Goal: Information Seeking & Learning: Learn about a topic

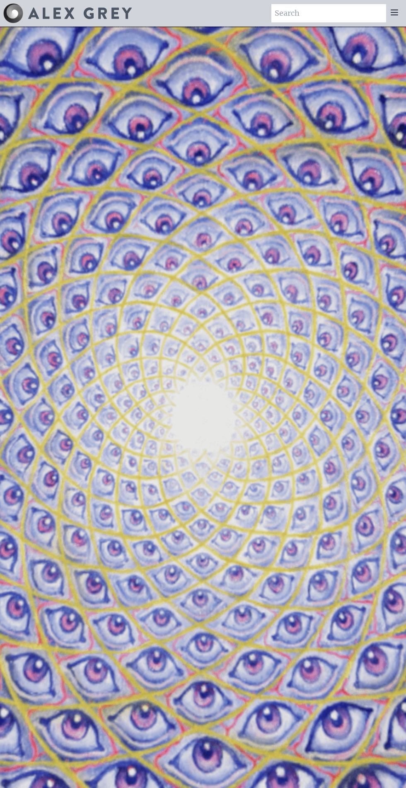
click at [395, 12] on icon at bounding box center [394, 12] width 7 height 5
click at [392, 12] on icon at bounding box center [394, 12] width 7 height 5
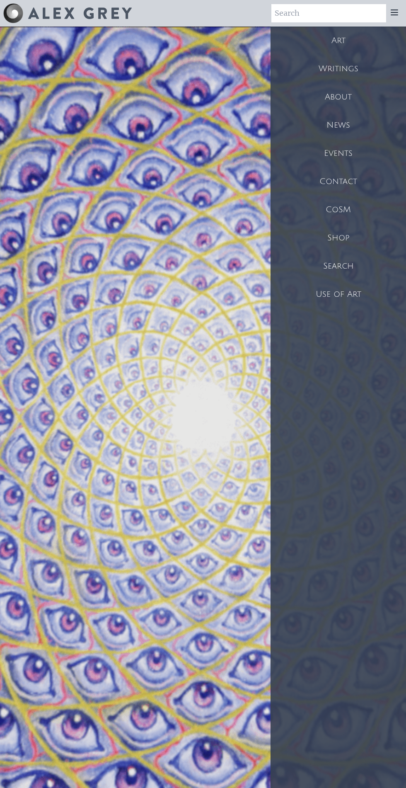
click at [345, 42] on div "Art" at bounding box center [339, 41] width 136 height 28
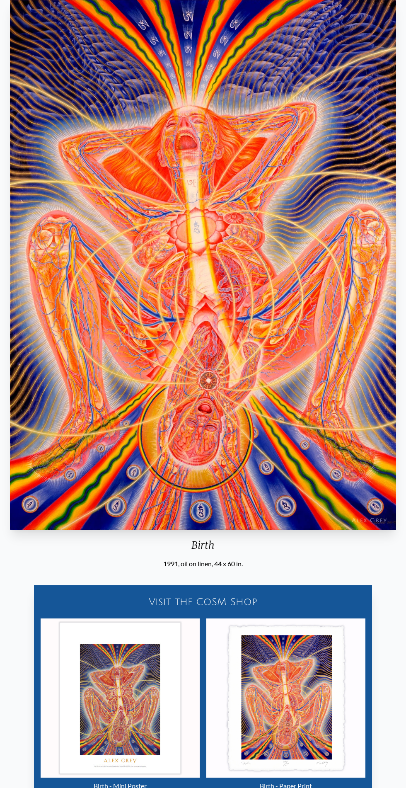
scroll to position [49, 0]
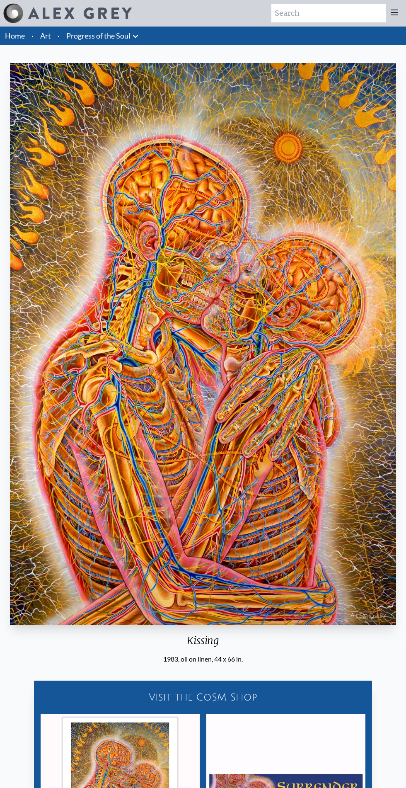
scroll to position [12, 0]
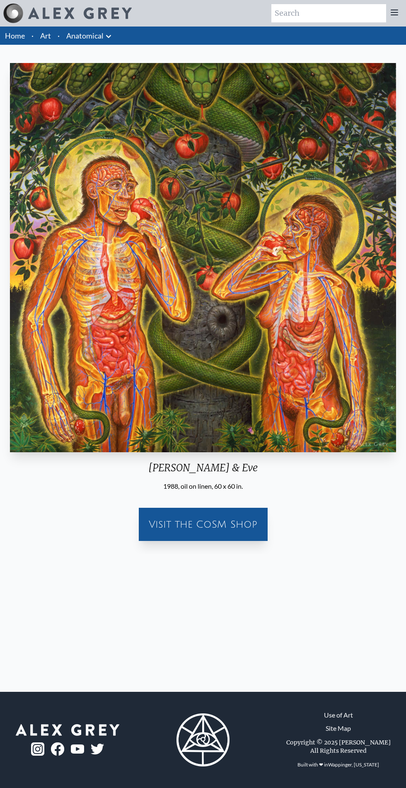
click at [205, 309] on img "3 / 35" at bounding box center [203, 257] width 386 height 389
click at [187, 321] on img "3 / 35" at bounding box center [203, 257] width 386 height 389
click at [252, 288] on img "3 / 35" at bounding box center [203, 257] width 386 height 389
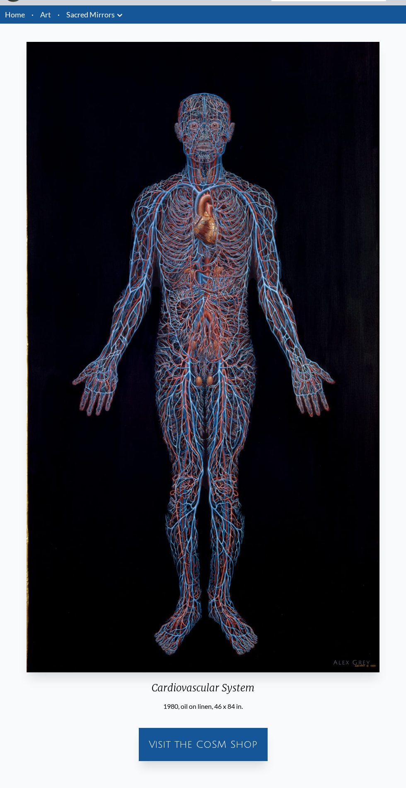
scroll to position [32, 0]
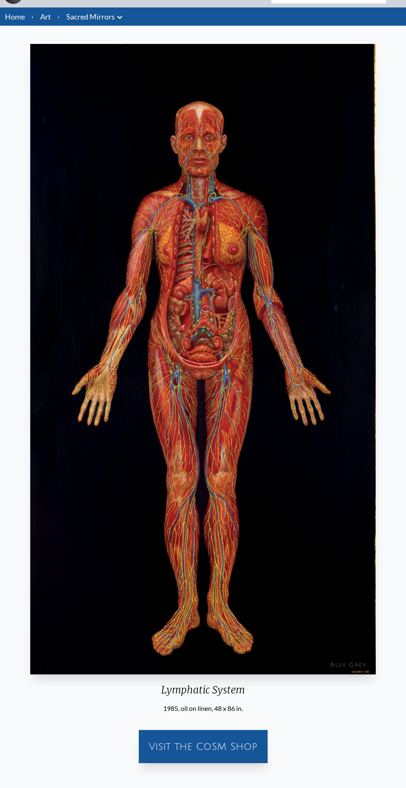
scroll to position [19, 0]
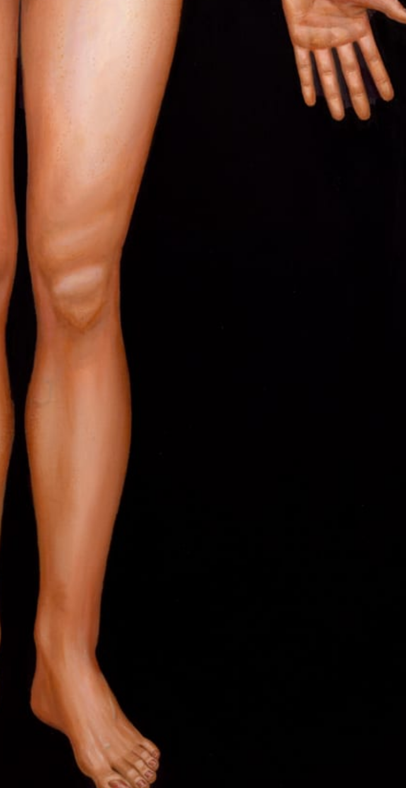
scroll to position [1, 0]
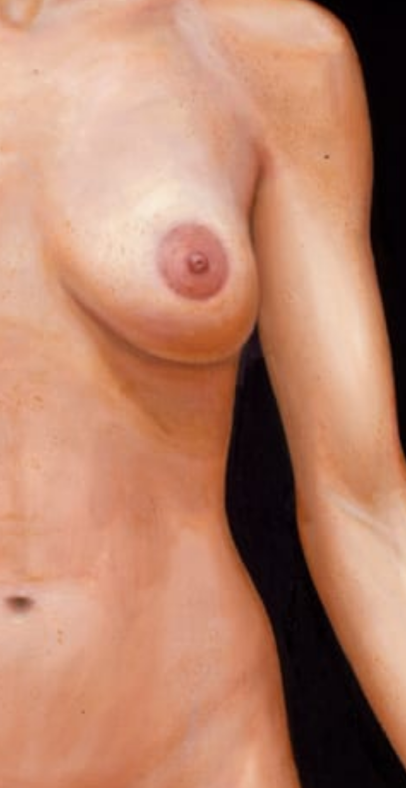
scroll to position [1, 0]
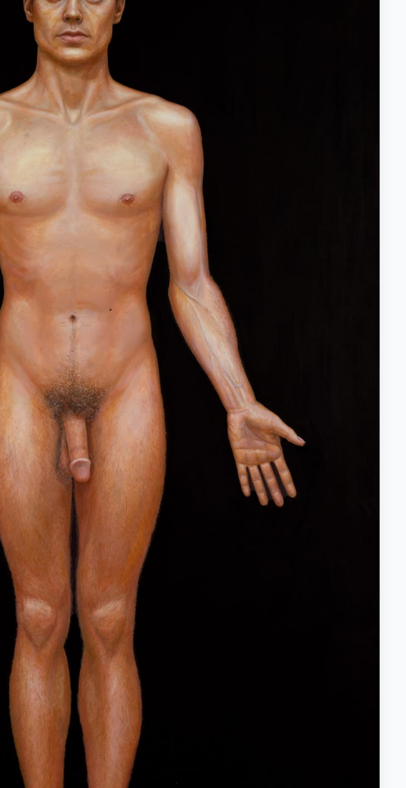
scroll to position [19, 0]
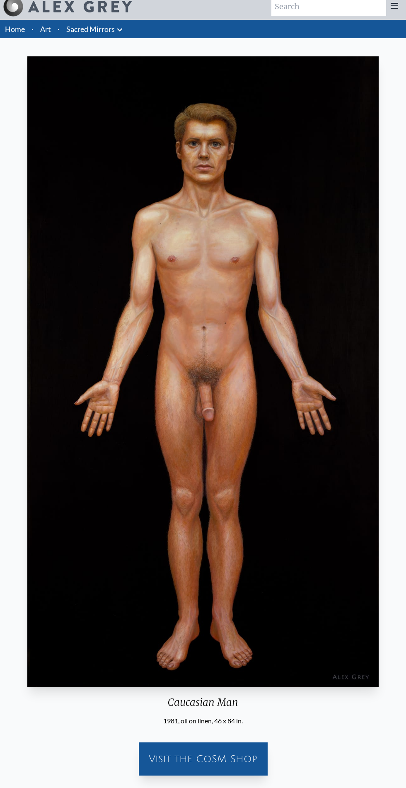
scroll to position [7, 0]
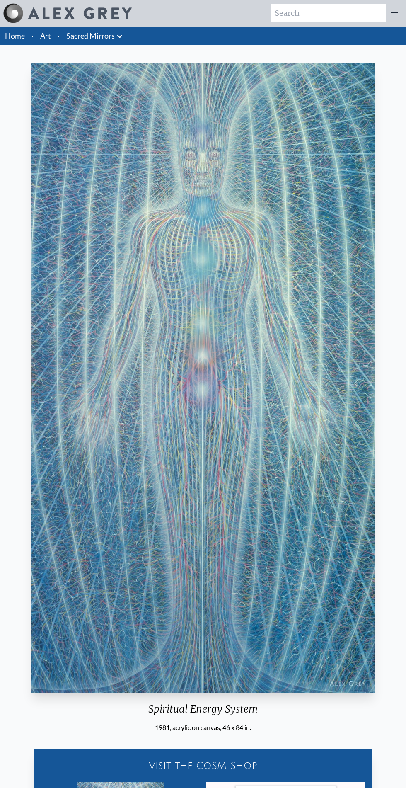
scroll to position [7, 0]
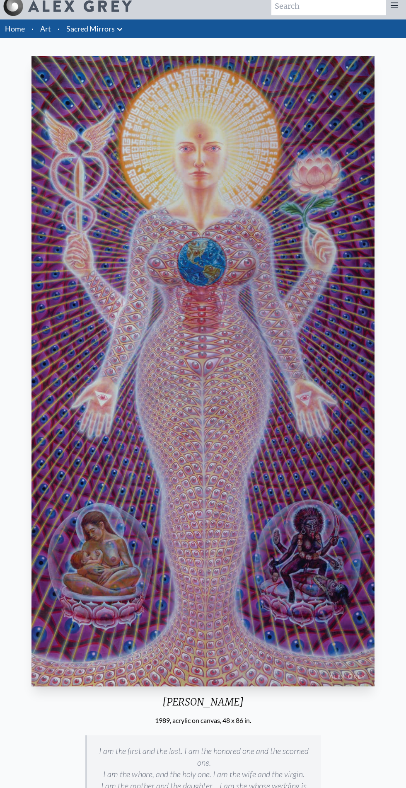
click at [282, 488] on img "21 / 23" at bounding box center [202, 371] width 343 height 630
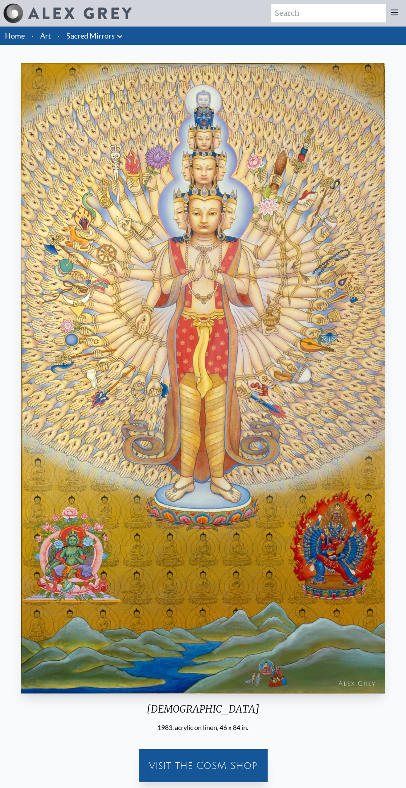
click at [45, 39] on link "Art" at bounding box center [45, 36] width 11 height 12
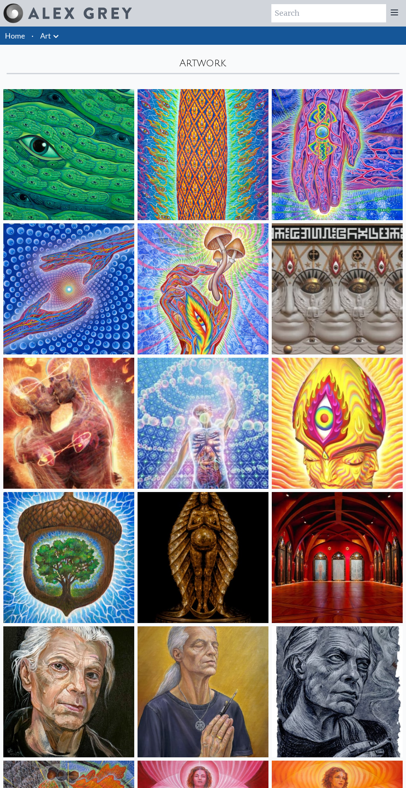
click at [100, 467] on img at bounding box center [68, 423] width 131 height 131
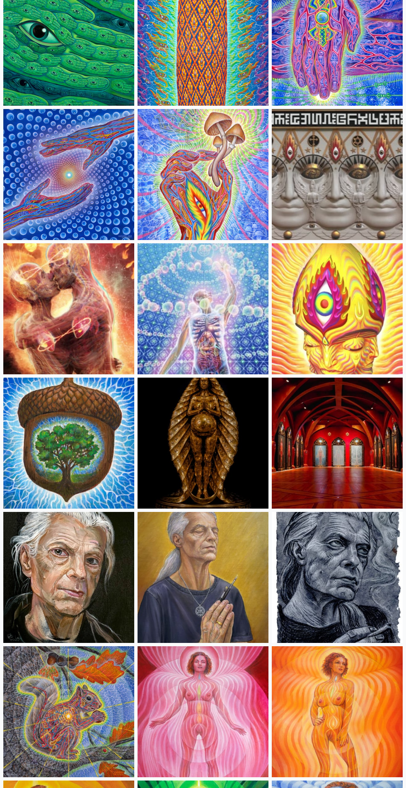
scroll to position [120, 0]
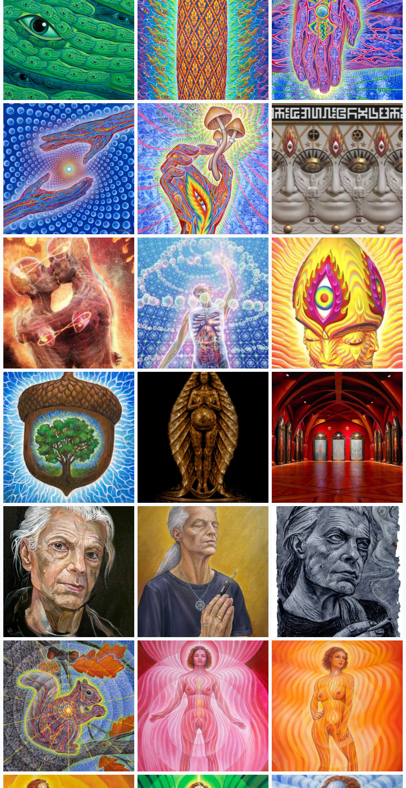
click at [106, 611] on img at bounding box center [68, 571] width 131 height 131
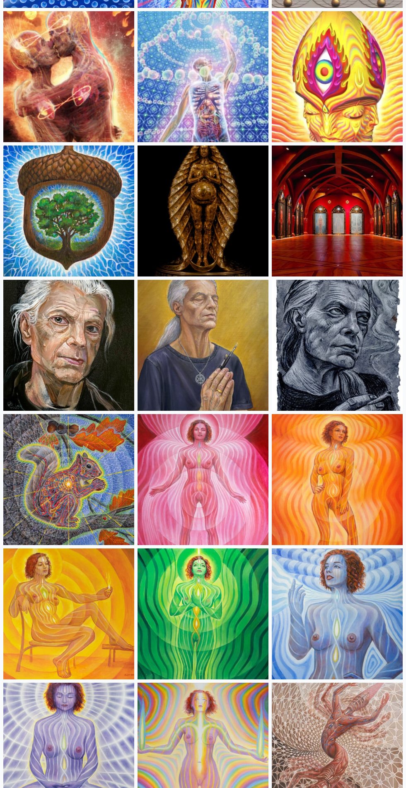
scroll to position [351, 0]
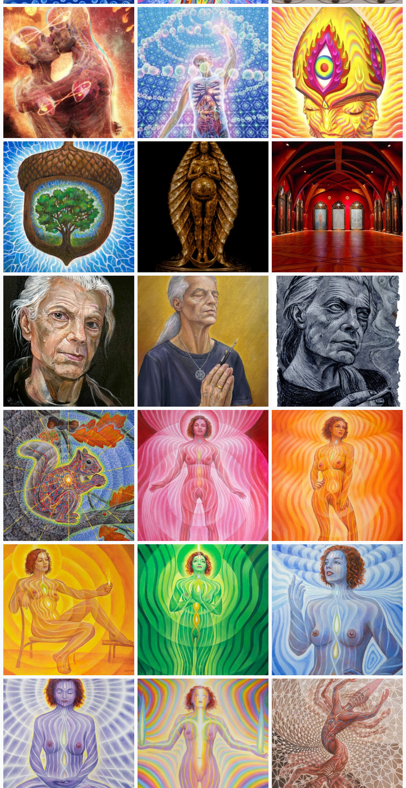
click at [97, 477] on img at bounding box center [68, 475] width 131 height 131
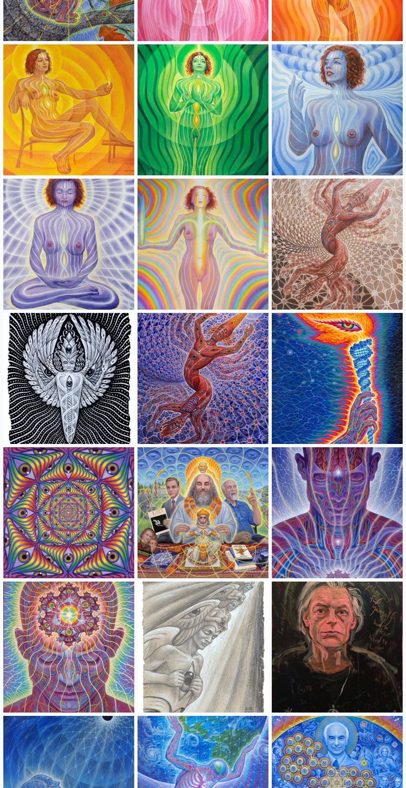
scroll to position [851, 0]
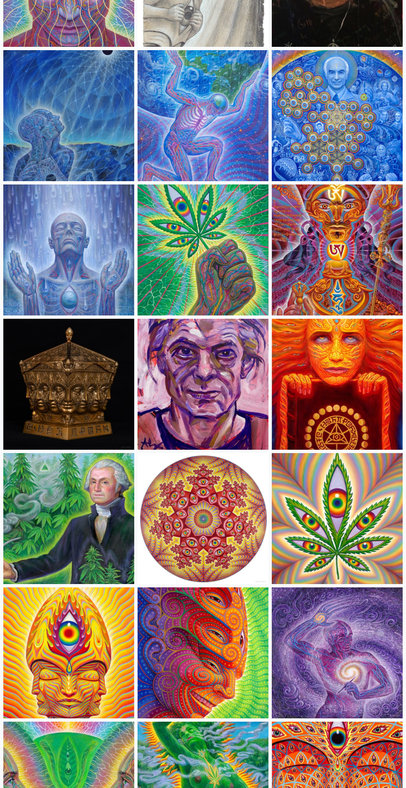
click at [64, 80] on img at bounding box center [68, 115] width 131 height 131
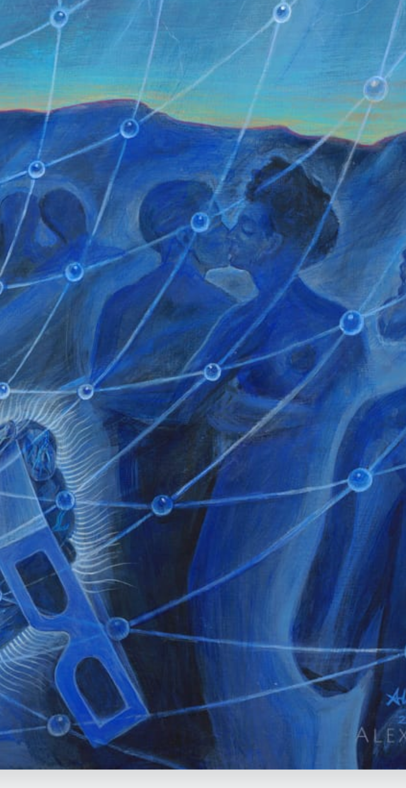
scroll to position [2, 0]
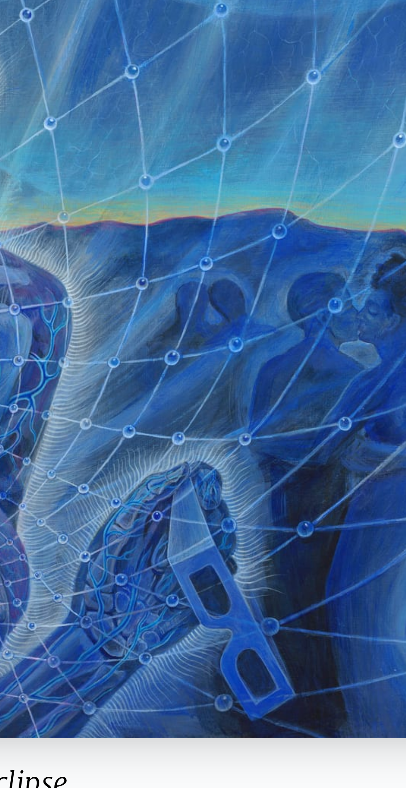
scroll to position [2, 0]
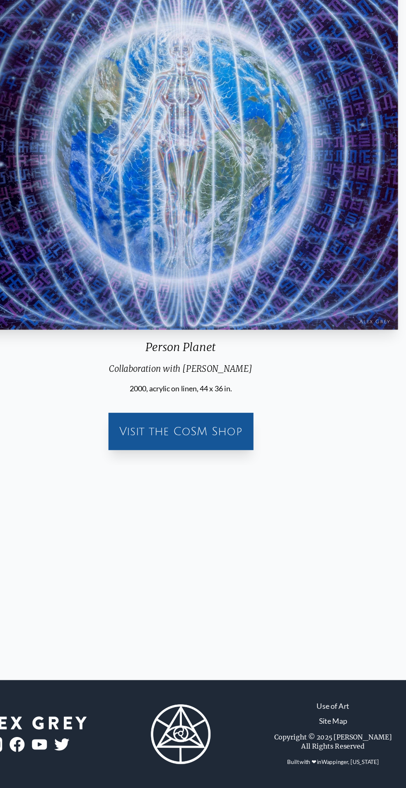
scroll to position [2, 0]
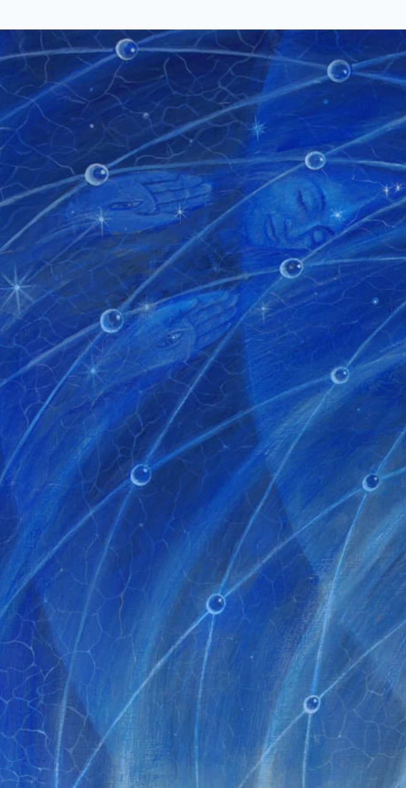
scroll to position [2, 0]
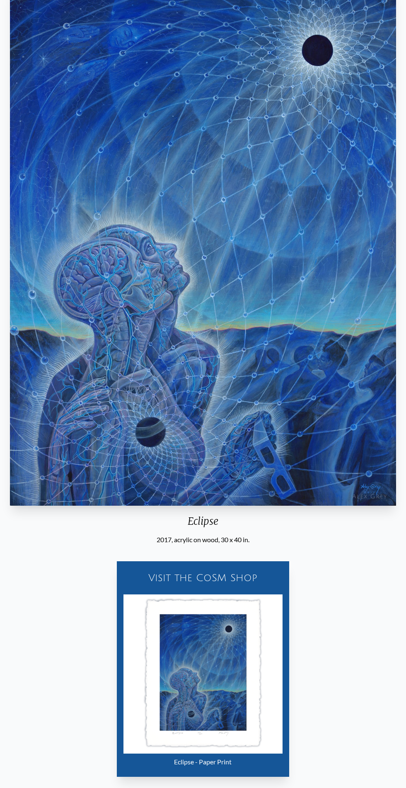
scroll to position [77, 0]
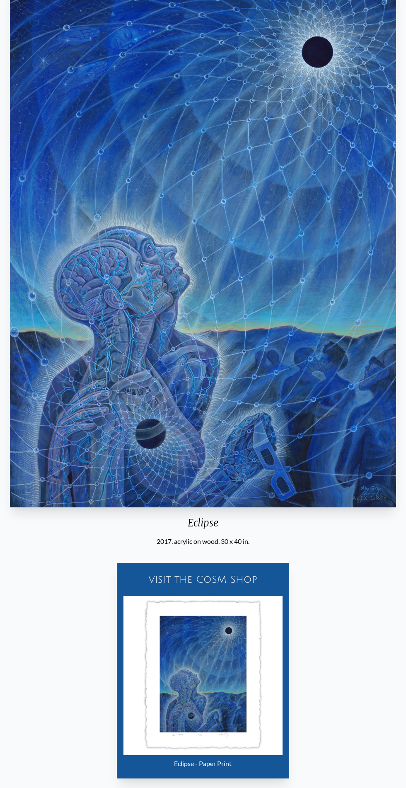
click at [219, 569] on div "Visit the CoSM Shop" at bounding box center [203, 579] width 166 height 27
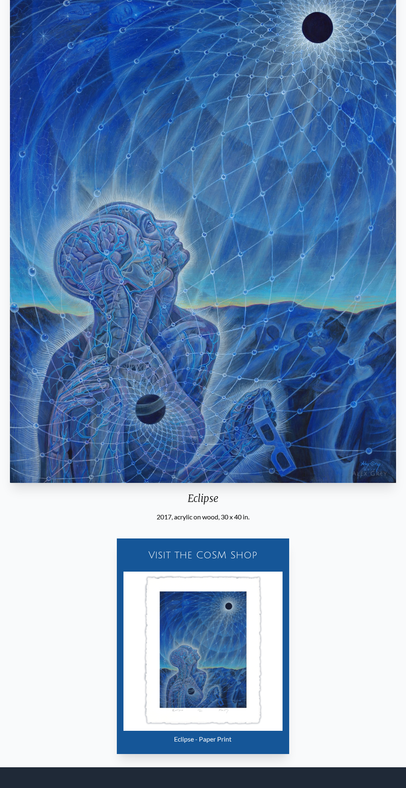
scroll to position [177, 0]
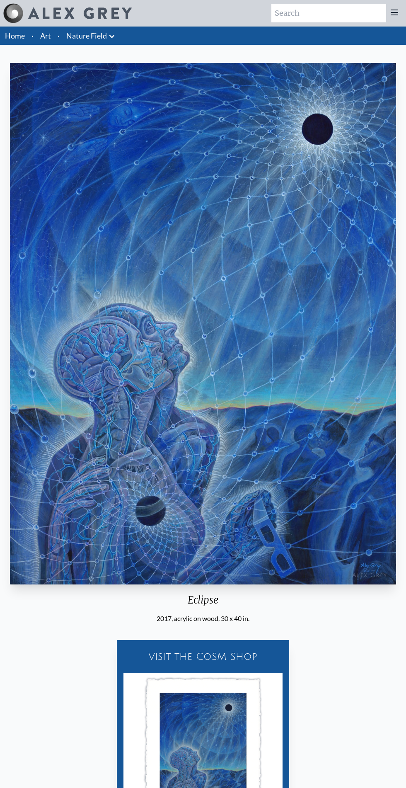
scroll to position [2, 0]
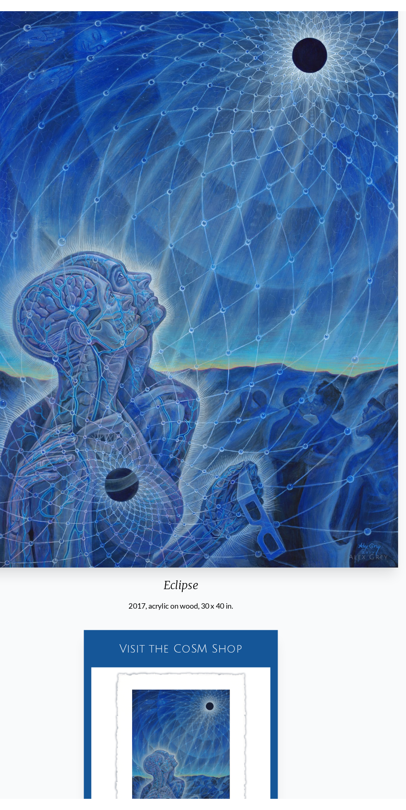
scroll to position [2, 0]
